Goal: Navigation & Orientation: Find specific page/section

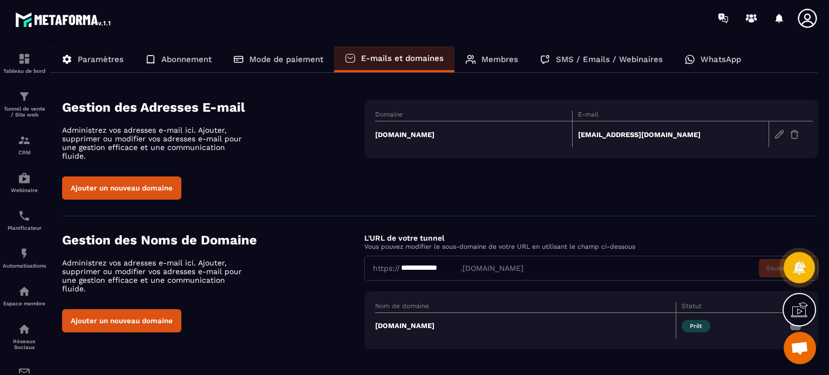
click at [805, 21] on icon at bounding box center [808, 19] width 22 height 22
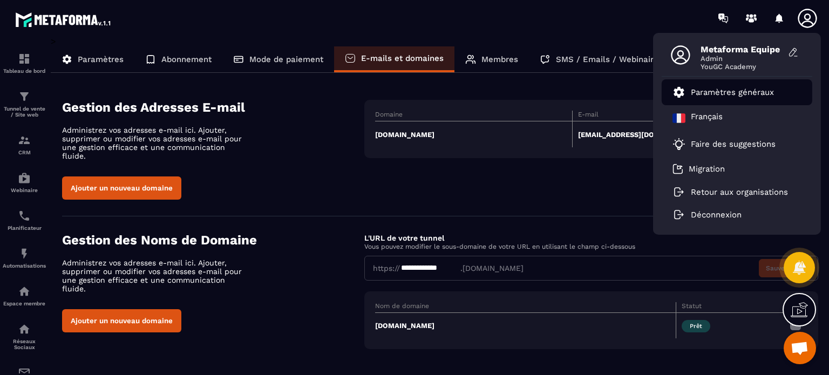
click at [747, 93] on p "Paramètres généraux" at bounding box center [732, 92] width 83 height 10
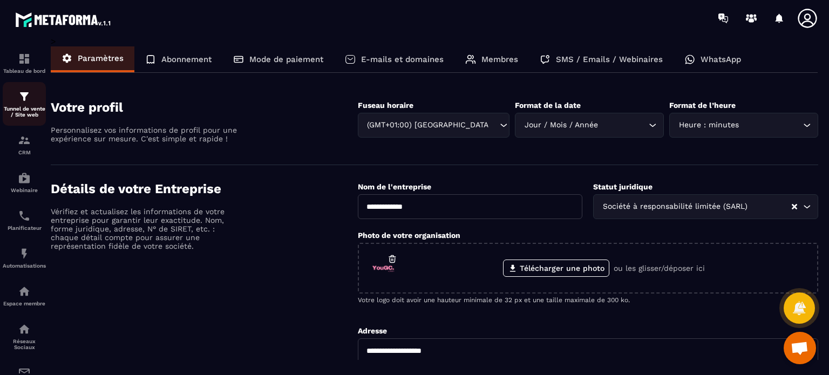
click at [21, 112] on p "Tunnel de vente / Site web" at bounding box center [24, 112] width 43 height 12
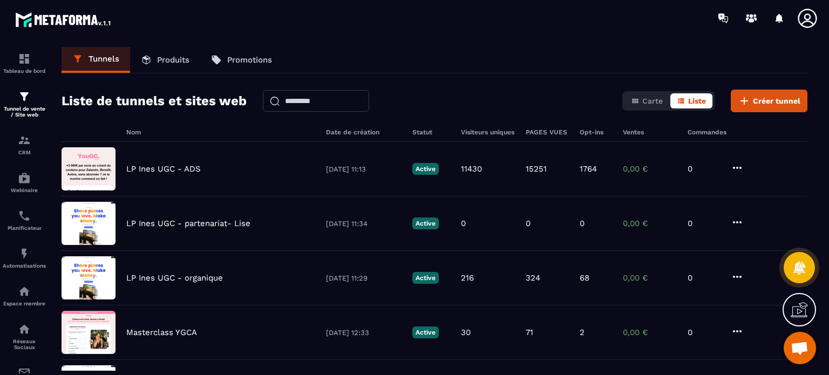
click at [803, 13] on icon at bounding box center [808, 19] width 22 height 22
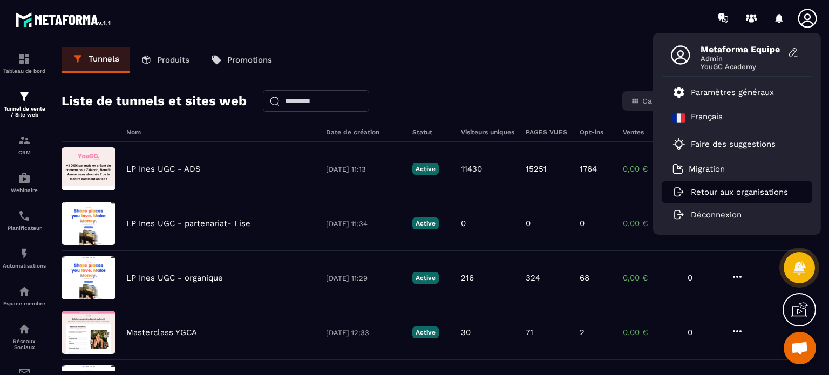
click at [715, 197] on li "Retour aux organisations" at bounding box center [737, 192] width 151 height 23
click at [718, 193] on p "Retour aux organisations" at bounding box center [739, 192] width 97 height 10
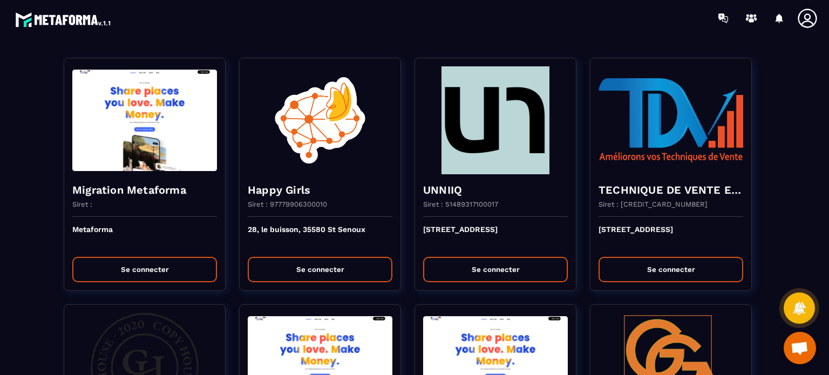
click at [316, 25] on div at bounding box center [478, 18] width 702 height 36
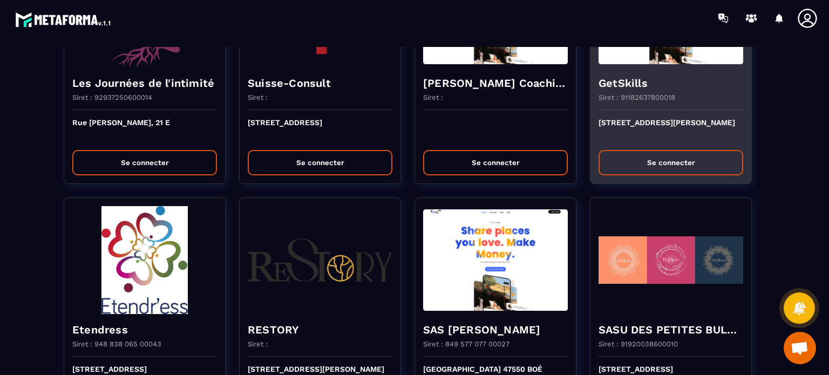
scroll to position [1619, 0]
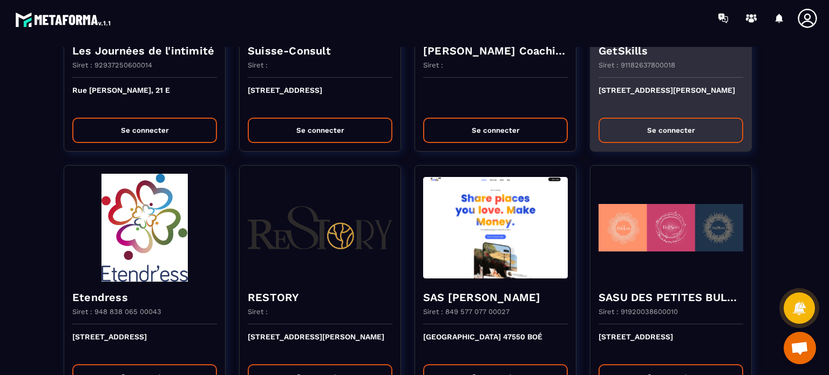
click at [704, 120] on button "Se connecter" at bounding box center [671, 130] width 145 height 25
